Goal: Check status: Check status

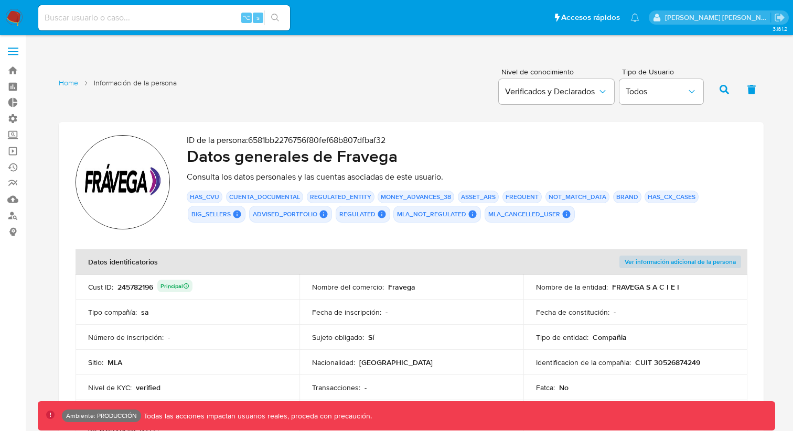
click at [190, 109] on div "Home Información de la persona Nivel de conocimiento Verificados y Declarados T…" at bounding box center [411, 88] width 705 height 51
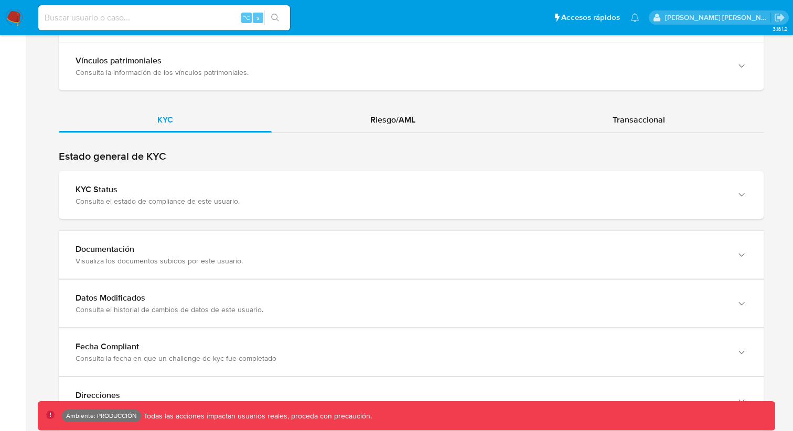
scroll to position [1018, 0]
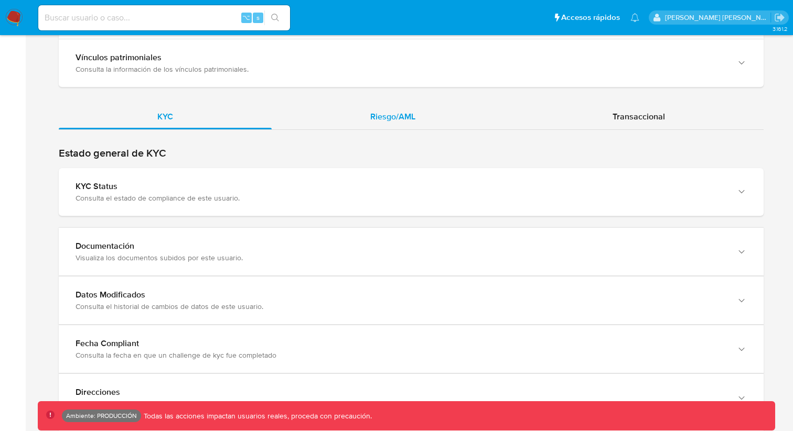
click at [370, 112] on div "Riesgo/AML" at bounding box center [393, 116] width 242 height 25
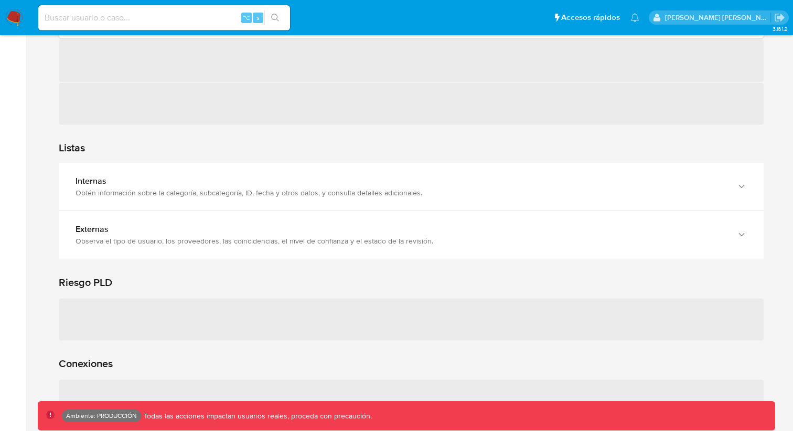
scroll to position [1247, 0]
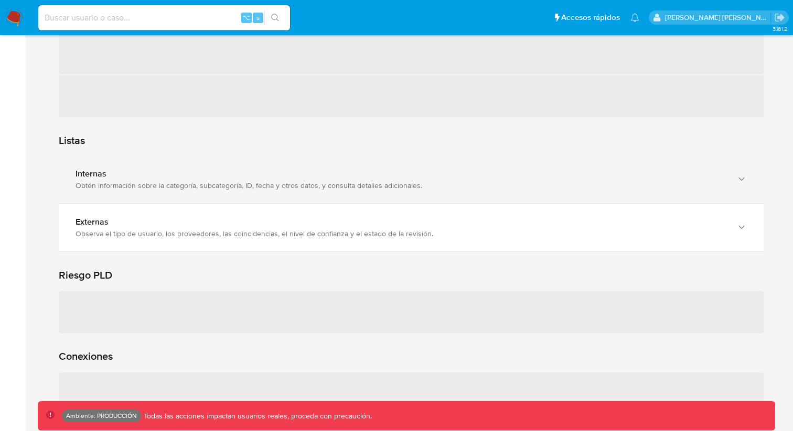
click at [236, 169] on div "Internas" at bounding box center [400, 174] width 650 height 10
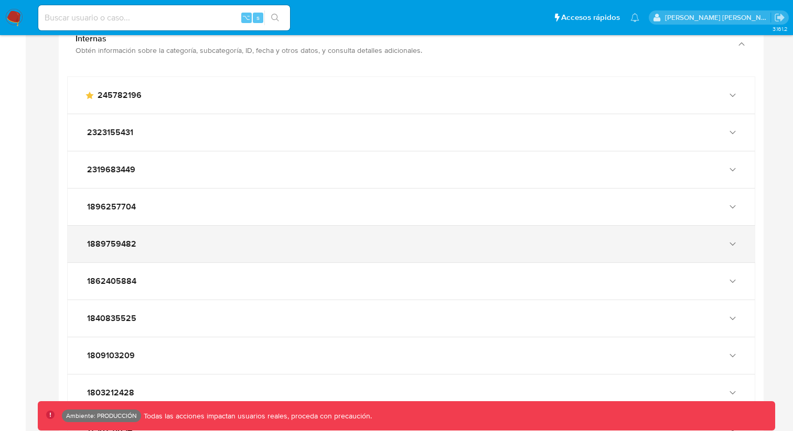
scroll to position [1416, 0]
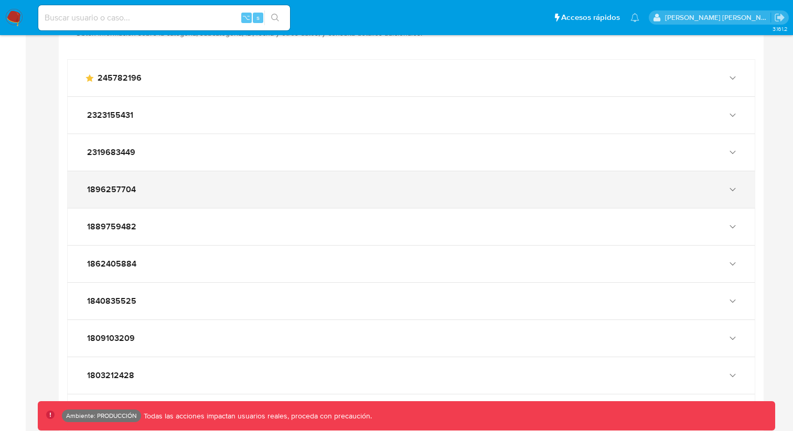
click at [189, 171] on div "1896257704" at bounding box center [411, 189] width 687 height 37
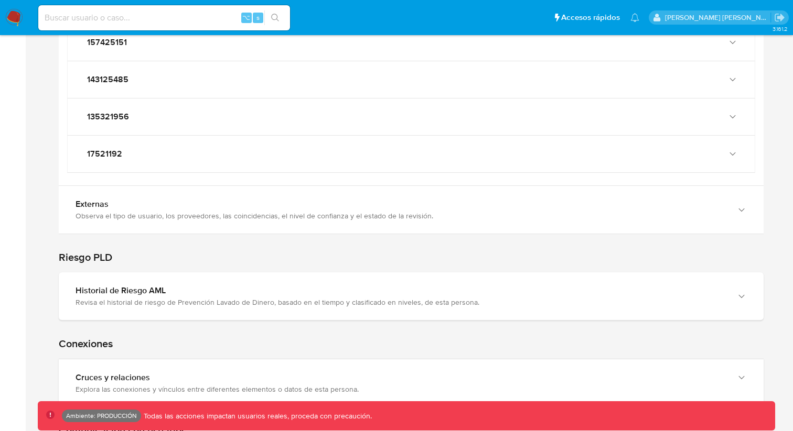
scroll to position [2645, 0]
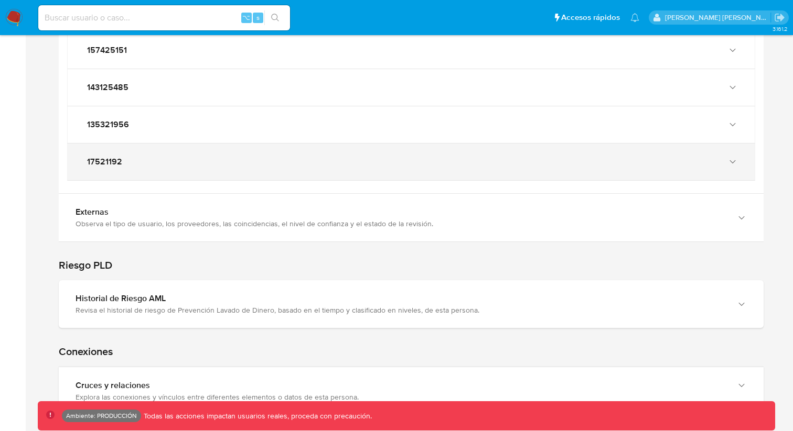
click at [172, 157] on div "17521192" at bounding box center [400, 162] width 632 height 10
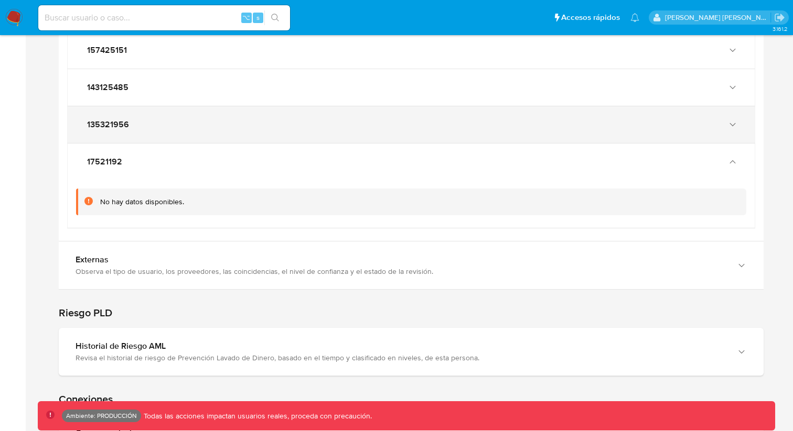
click at [185, 120] on div "135321956" at bounding box center [400, 125] width 632 height 10
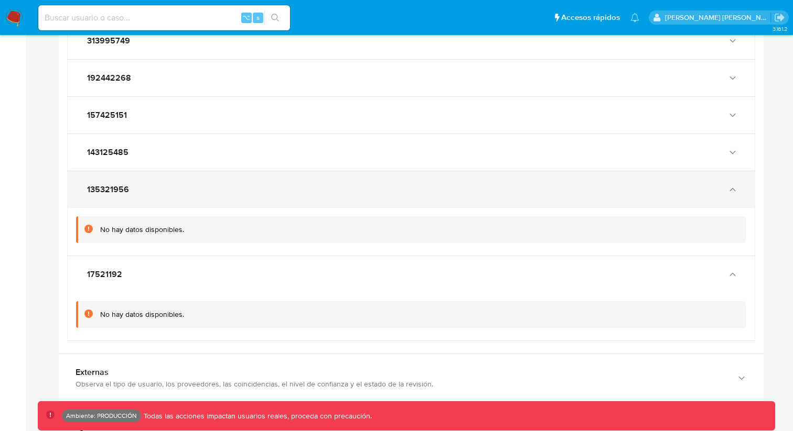
scroll to position [2575, 0]
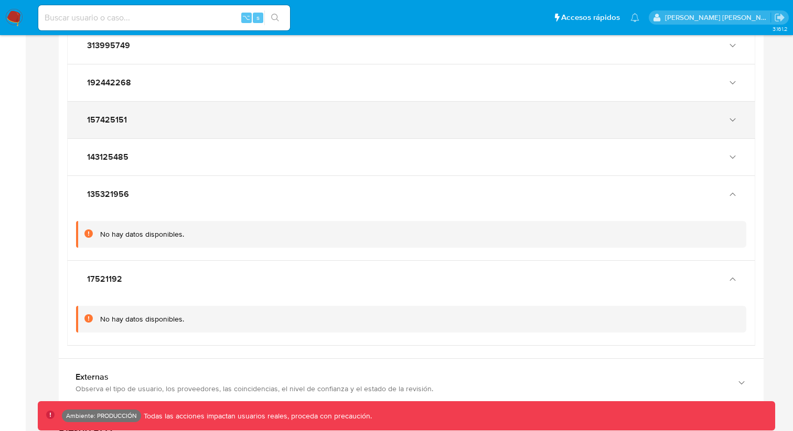
click at [174, 115] on div "157425151" at bounding box center [400, 120] width 632 height 10
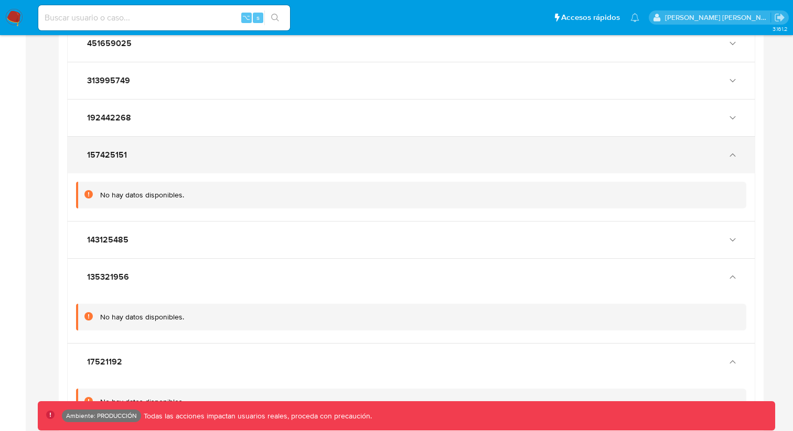
click at [174, 114] on div "192442268" at bounding box center [411, 118] width 687 height 37
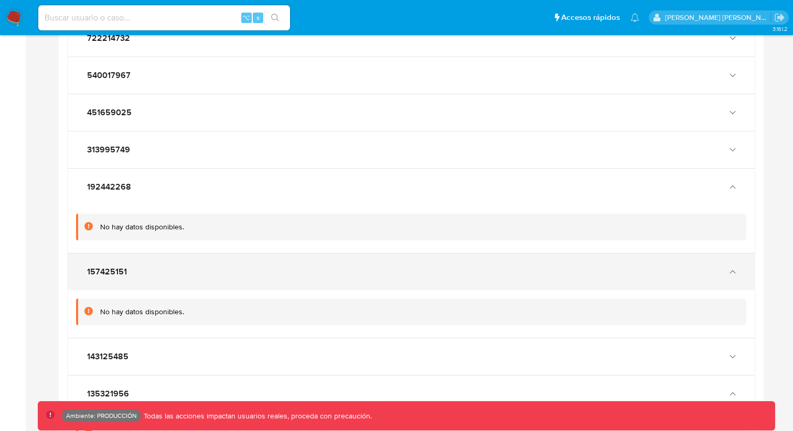
scroll to position [2465, 0]
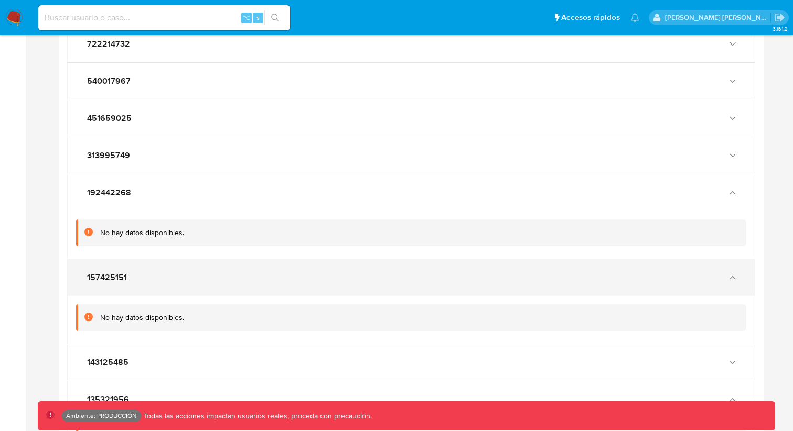
click at [174, 114] on div "451659025" at bounding box center [400, 118] width 632 height 10
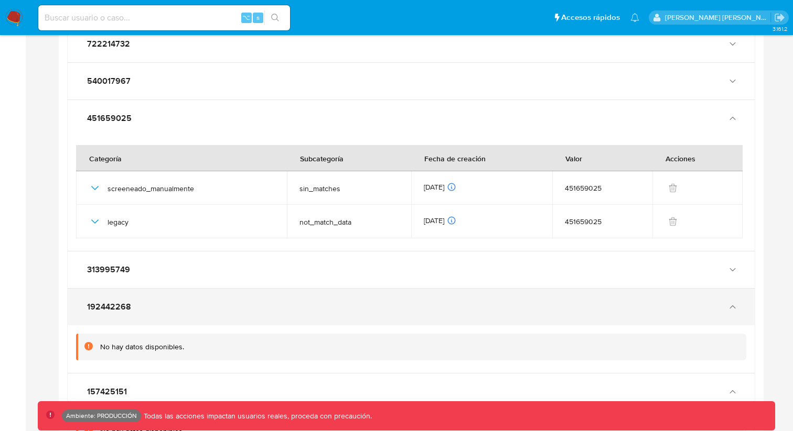
click at [118, 302] on span "192442268" at bounding box center [109, 307] width 44 height 10
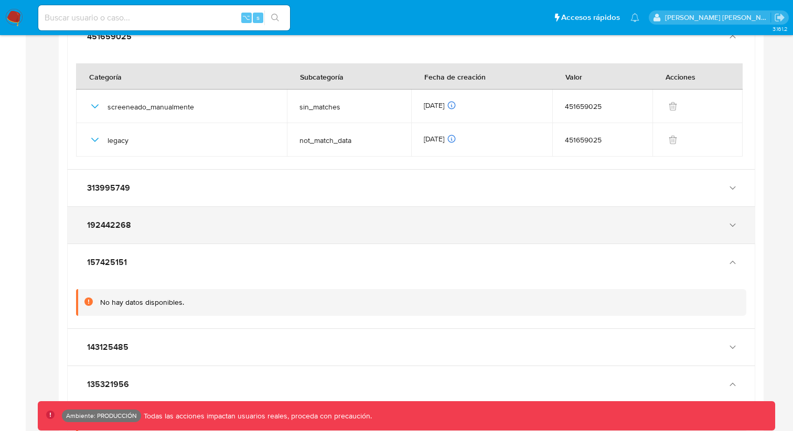
scroll to position [2550, 0]
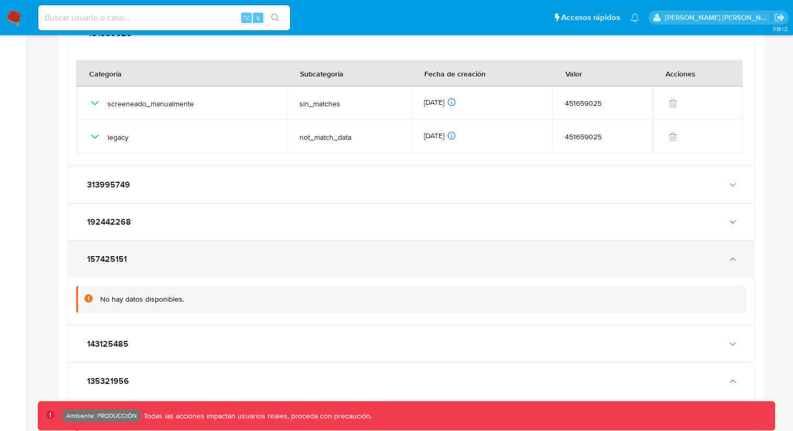
click at [171, 241] on div "157425151" at bounding box center [411, 259] width 687 height 37
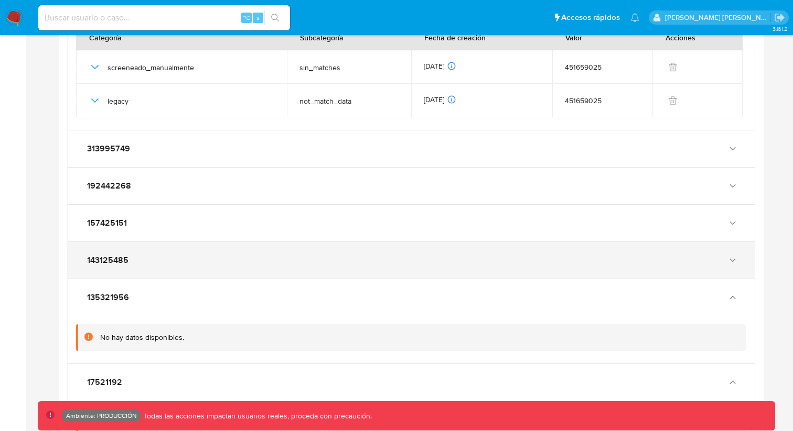
scroll to position [2602, 0]
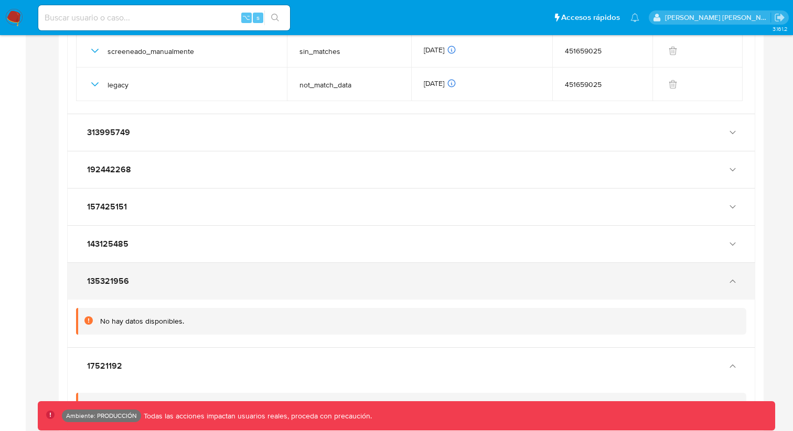
click at [145, 276] on div "135321956" at bounding box center [400, 281] width 632 height 10
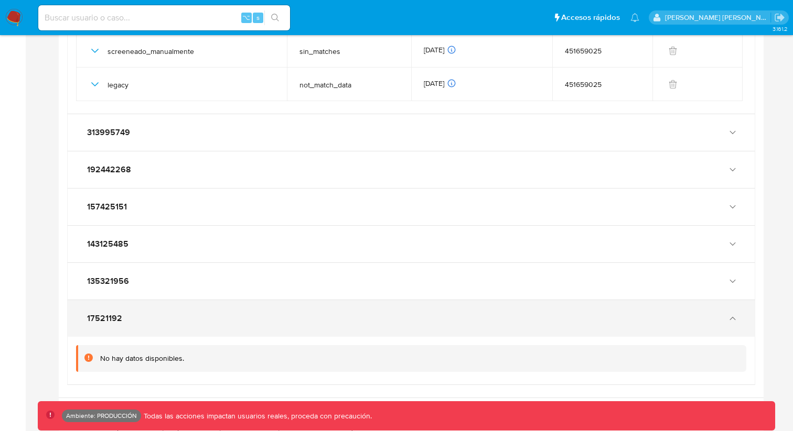
click at [137, 315] on div "17521192" at bounding box center [411, 318] width 687 height 37
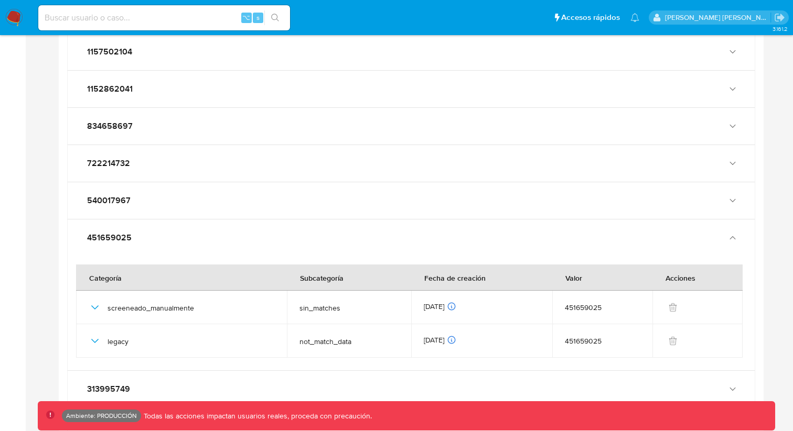
scroll to position [2357, 0]
